Goal: Complete application form: Complete application form

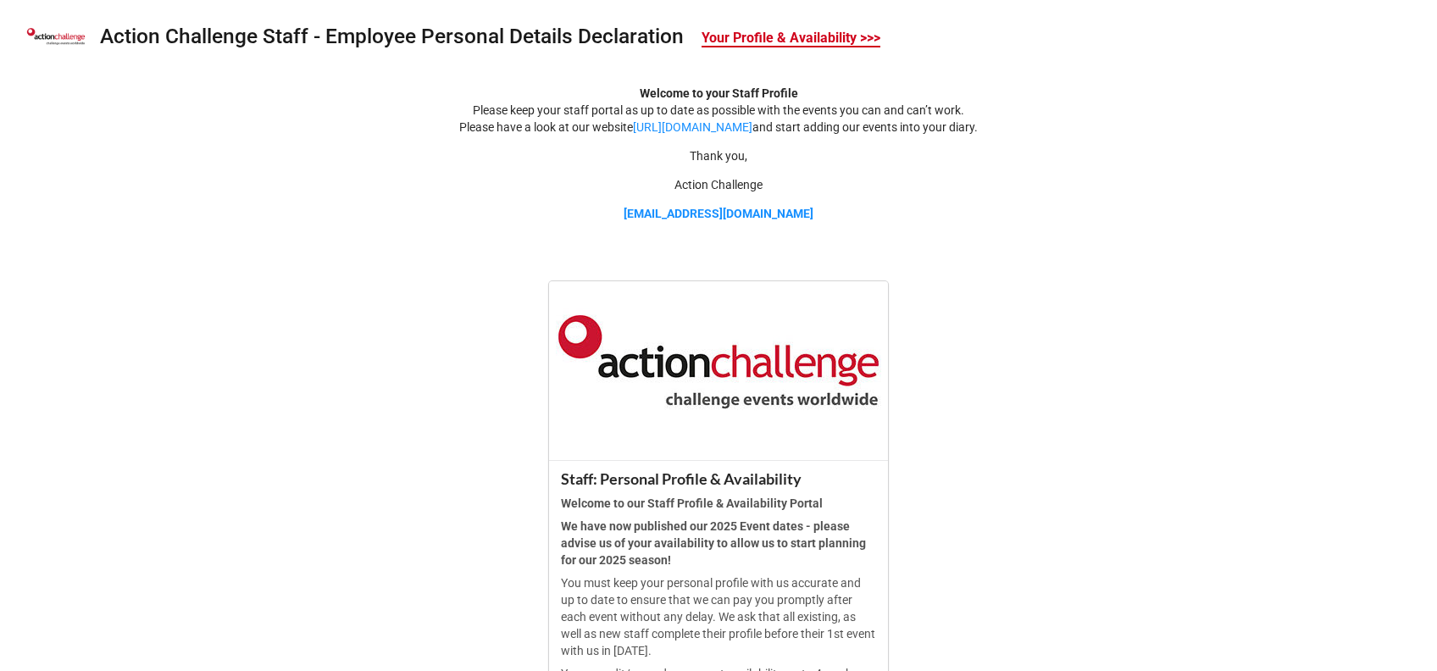
scroll to position [516, 0]
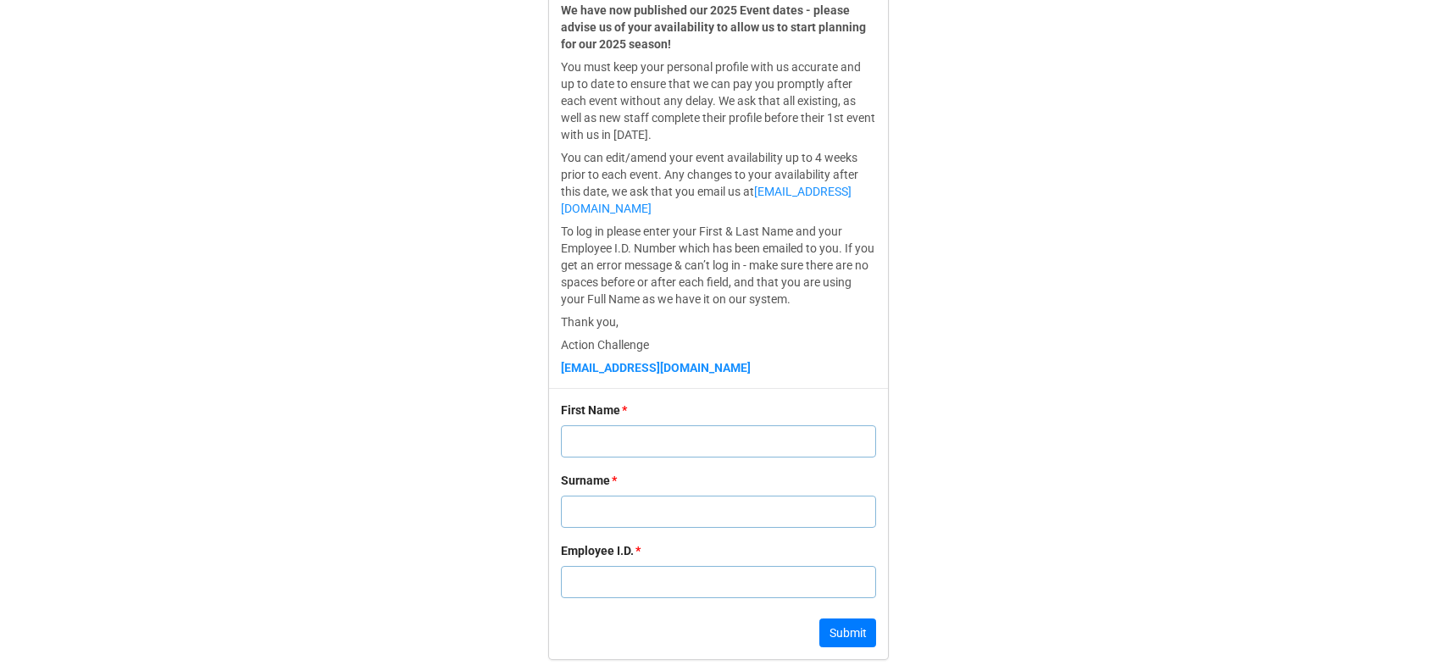
click at [608, 446] on input "text" at bounding box center [718, 441] width 315 height 32
type input "Amy"
type input "Hawser"
type input "1"
click button "Submit" at bounding box center [847, 632] width 57 height 29
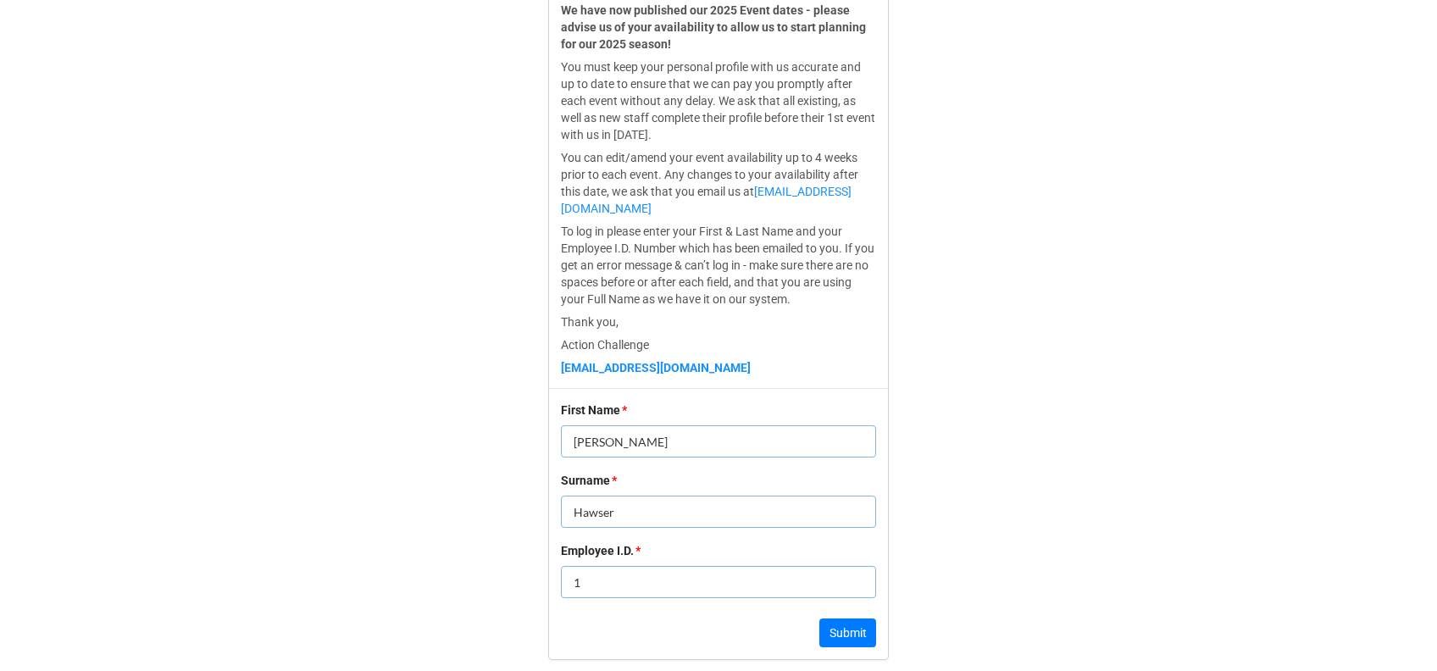
scroll to position [0, 0]
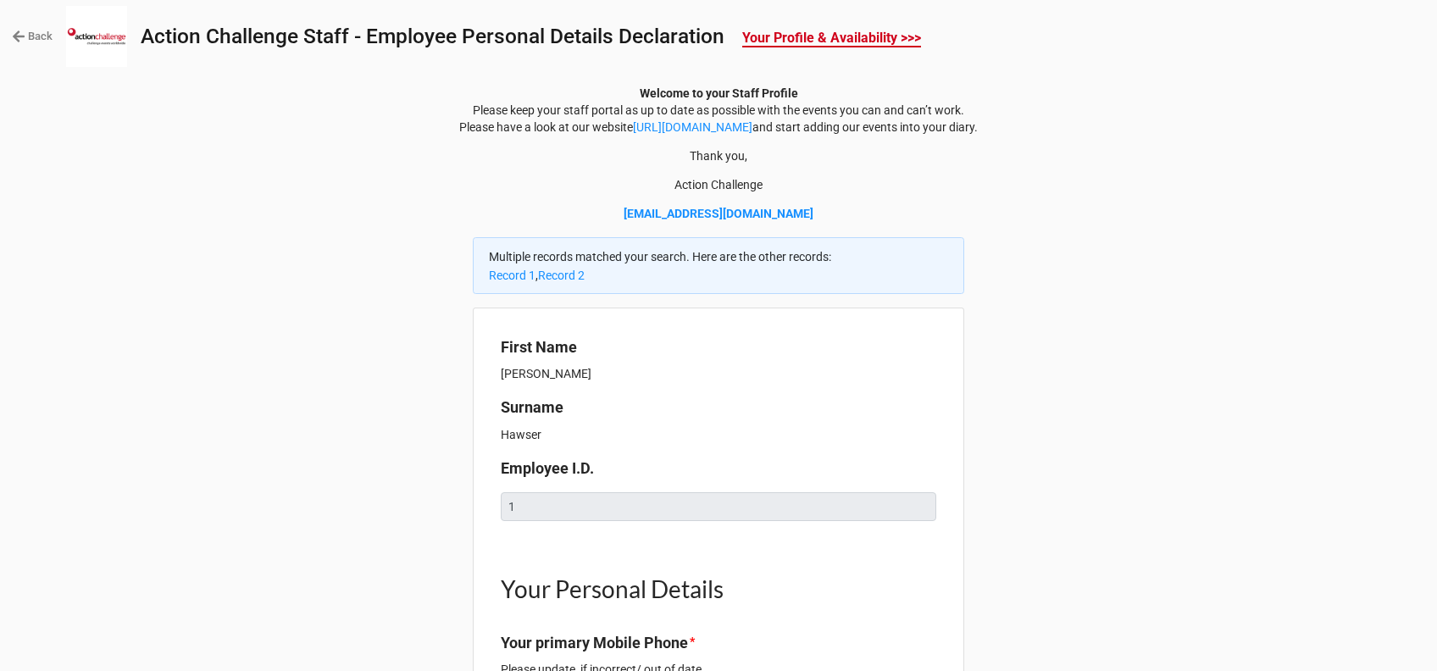
type textarea "x"
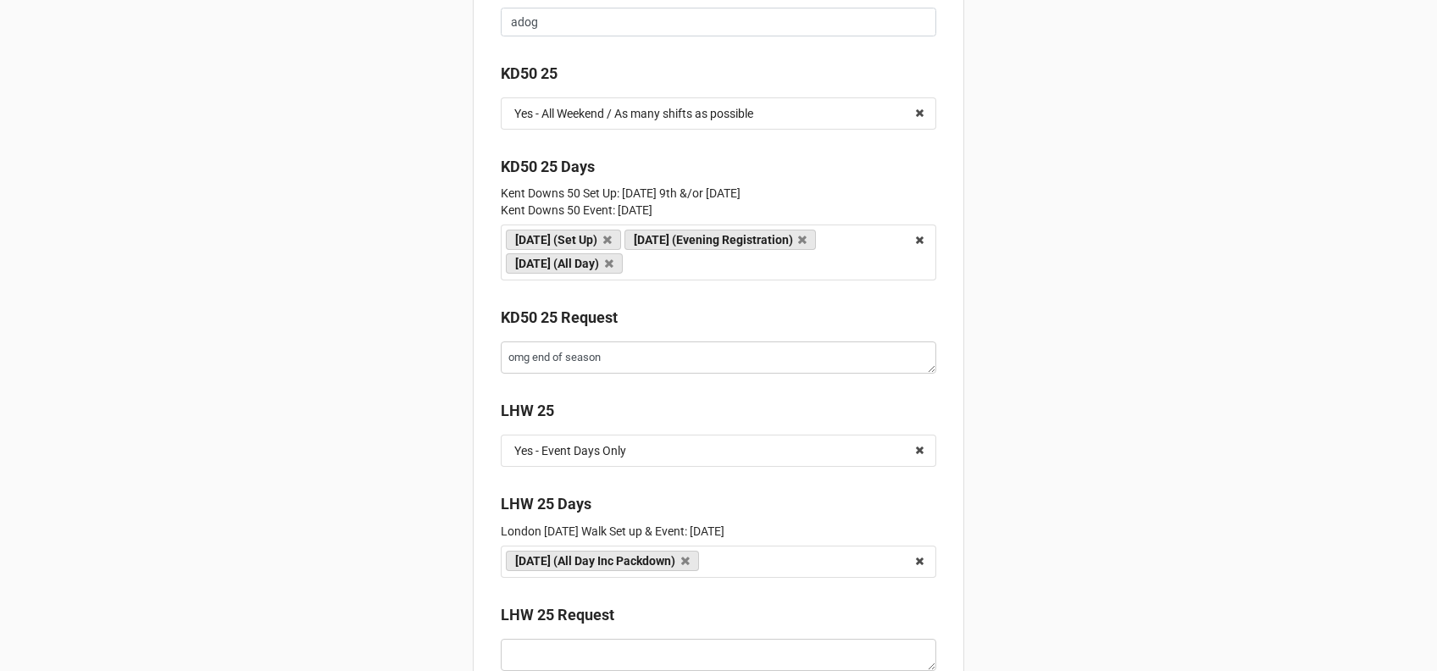
scroll to position [3429, 0]
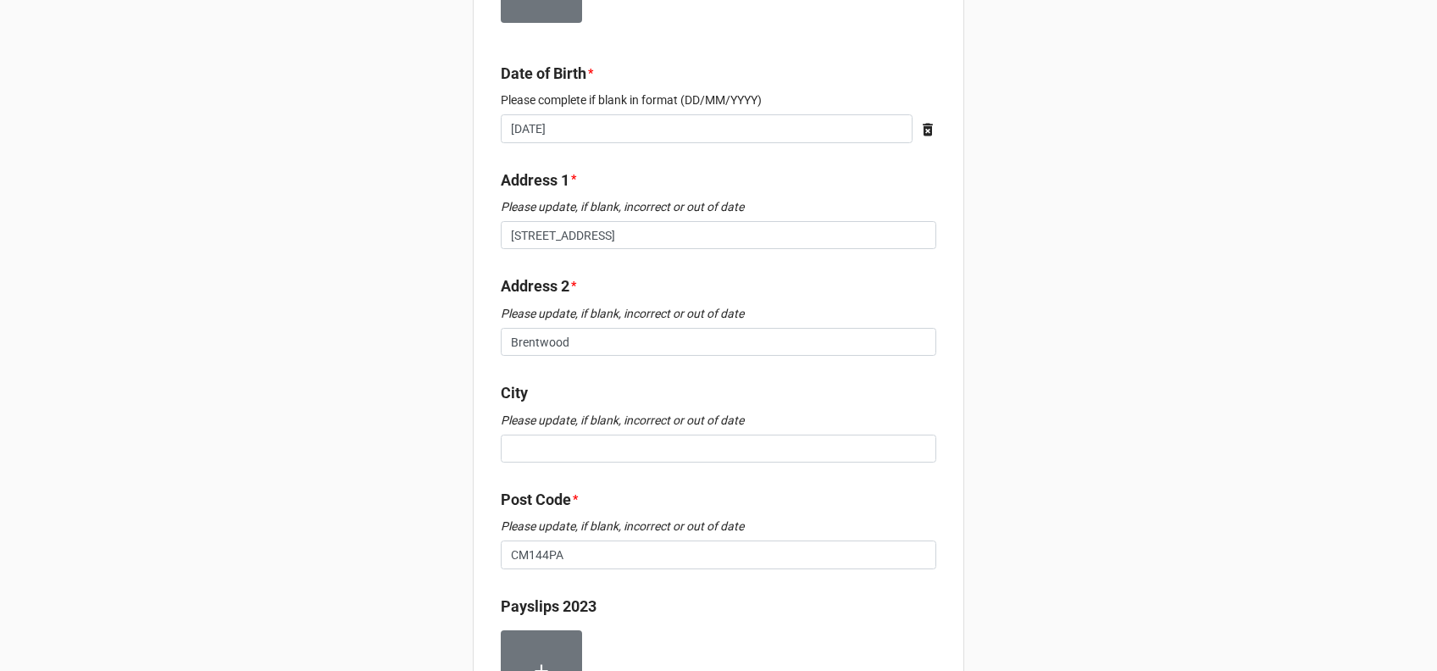
scroll to position [0, 0]
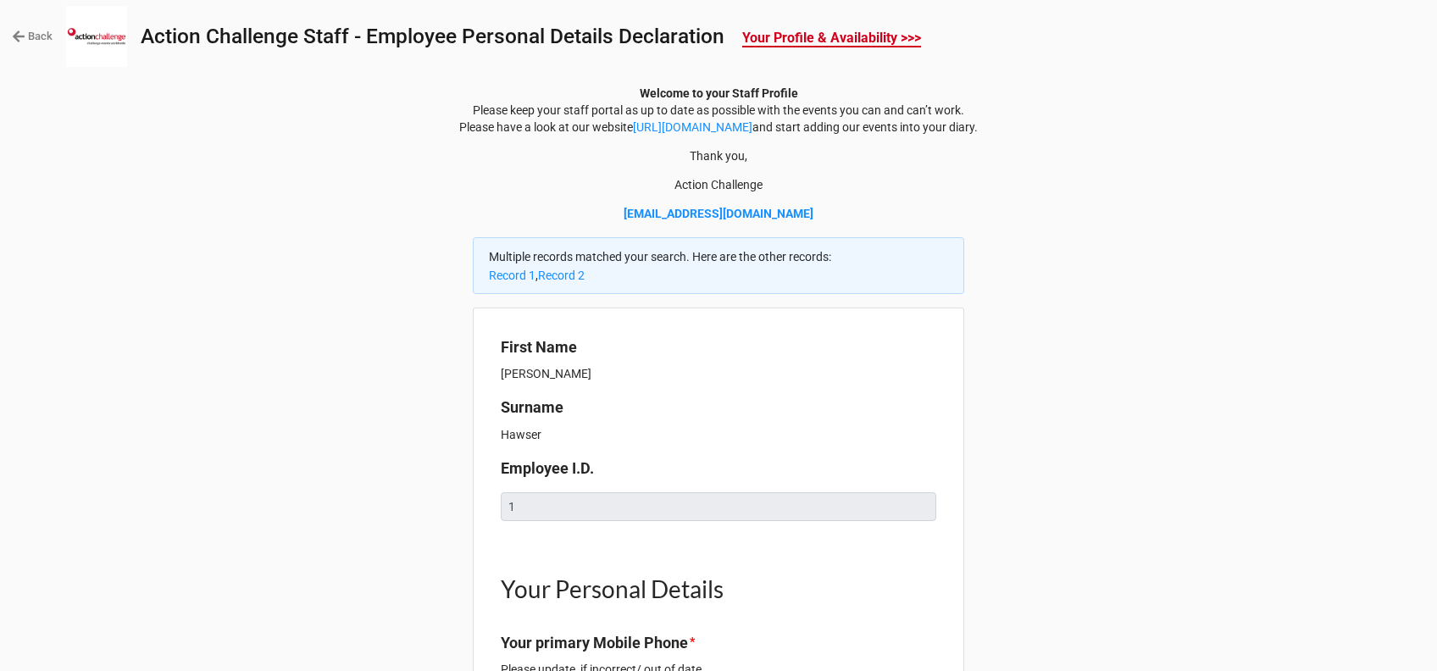
click at [24, 30] on icon at bounding box center [19, 37] width 14 height 14
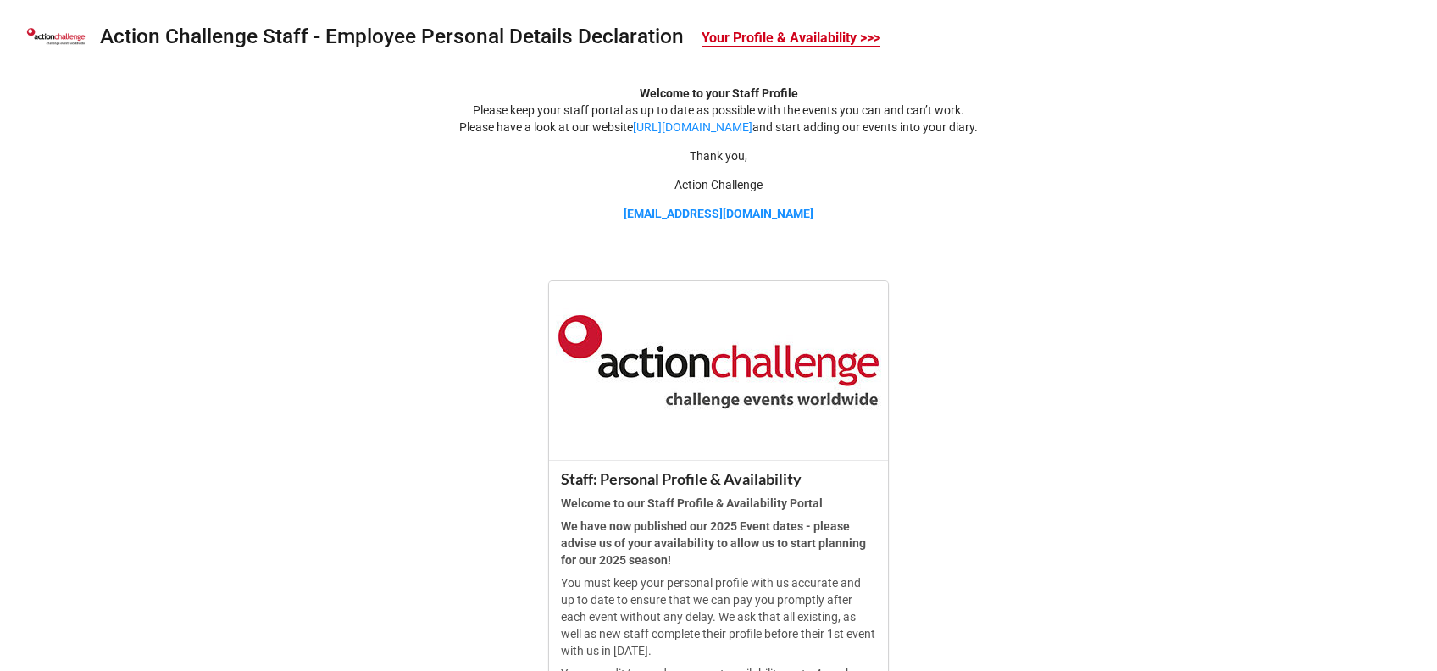
scroll to position [516, 0]
